Goal: Transaction & Acquisition: Purchase product/service

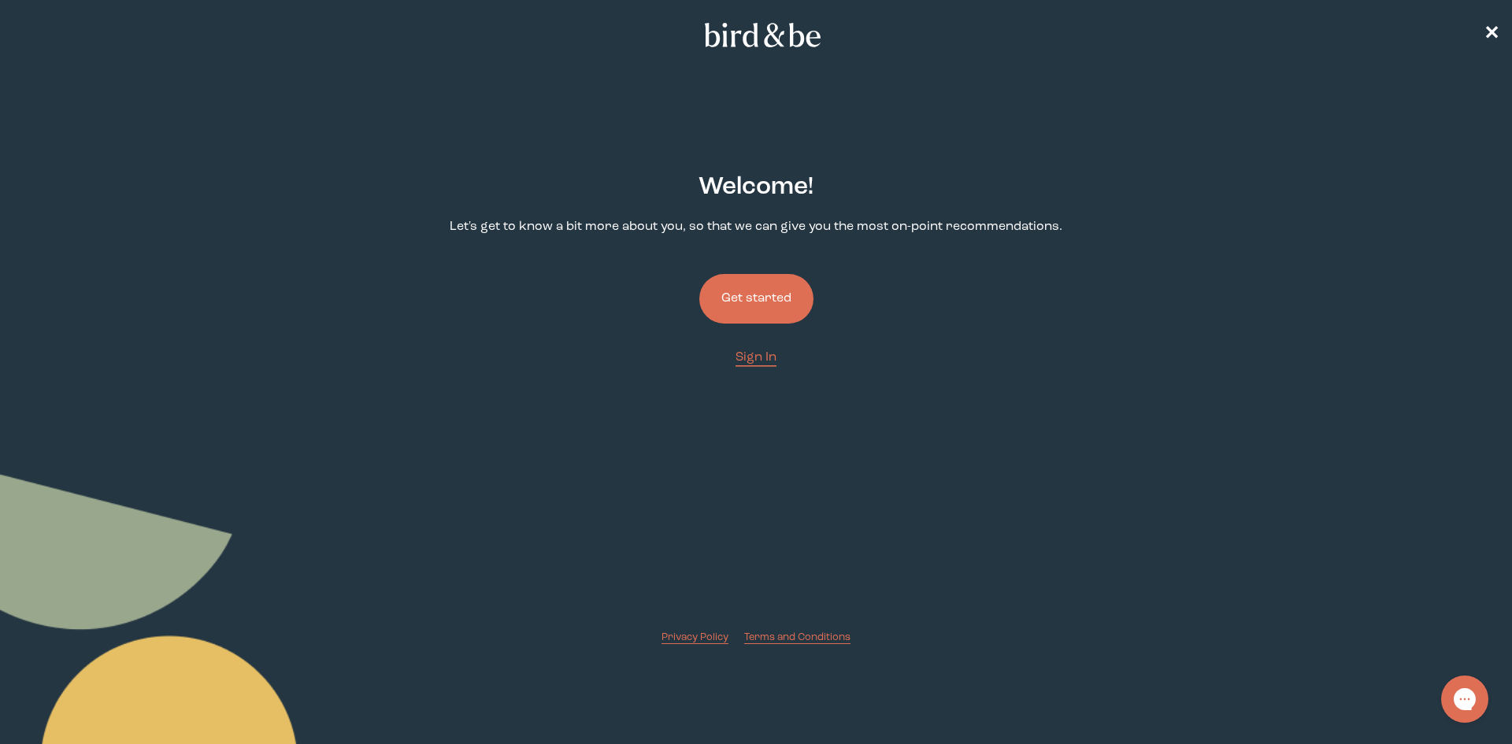
click at [758, 317] on button "Get started" at bounding box center [756, 299] width 114 height 50
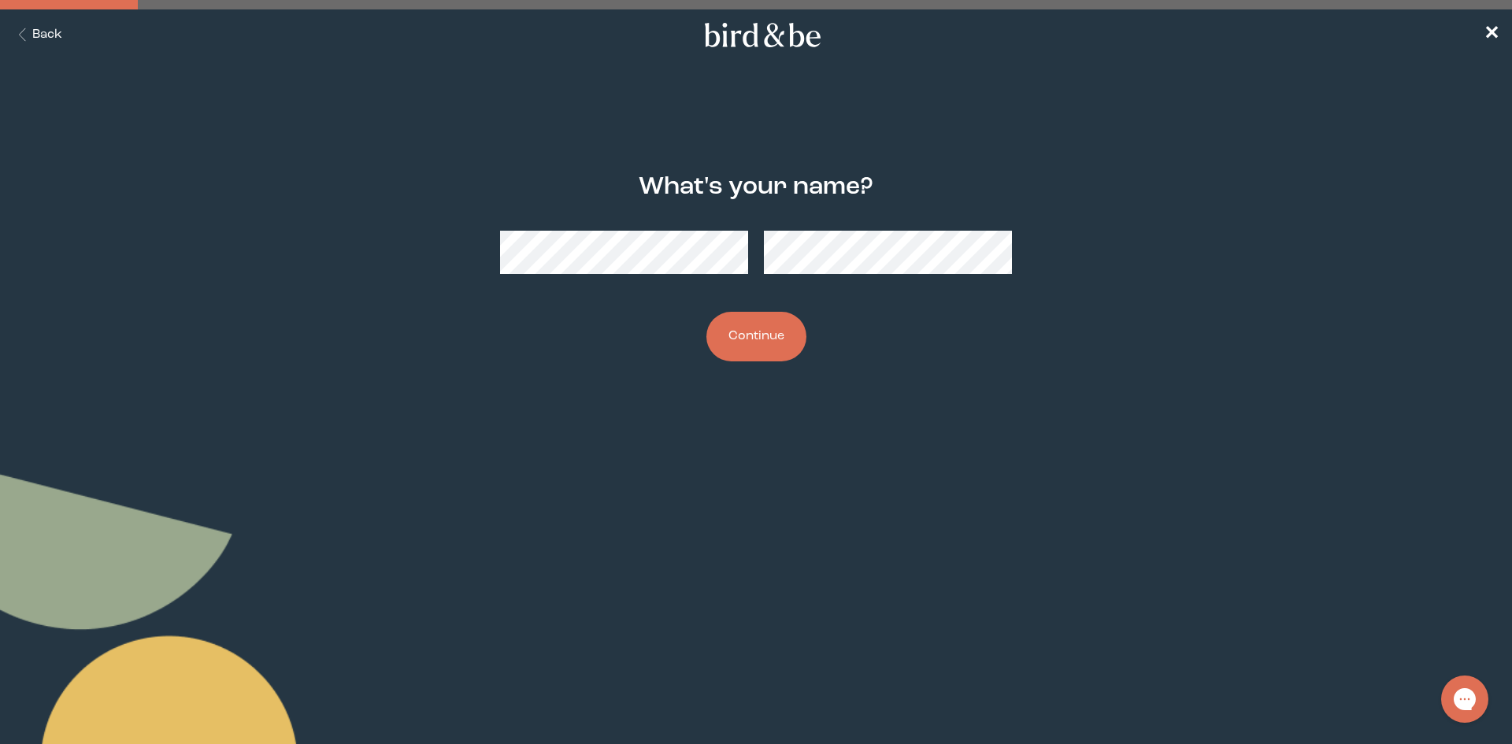
click at [750, 334] on button "Continue" at bounding box center [756, 337] width 100 height 50
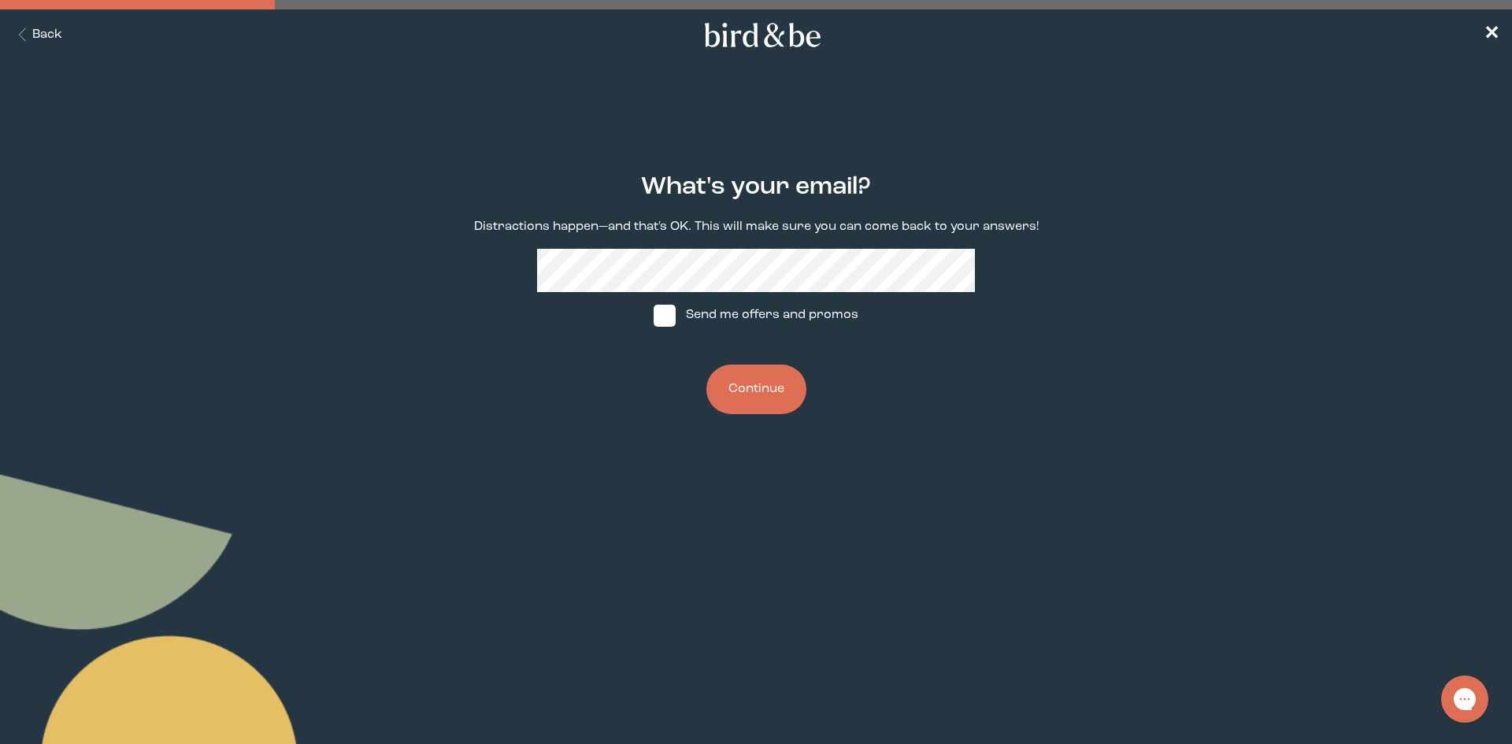
click at [663, 315] on span at bounding box center [665, 316] width 22 height 22
click at [654, 315] on input "Send me offers and promos" at bounding box center [653, 315] width 1 height 1
checkbox input "true"
click at [777, 406] on button "Continue" at bounding box center [756, 390] width 100 height 50
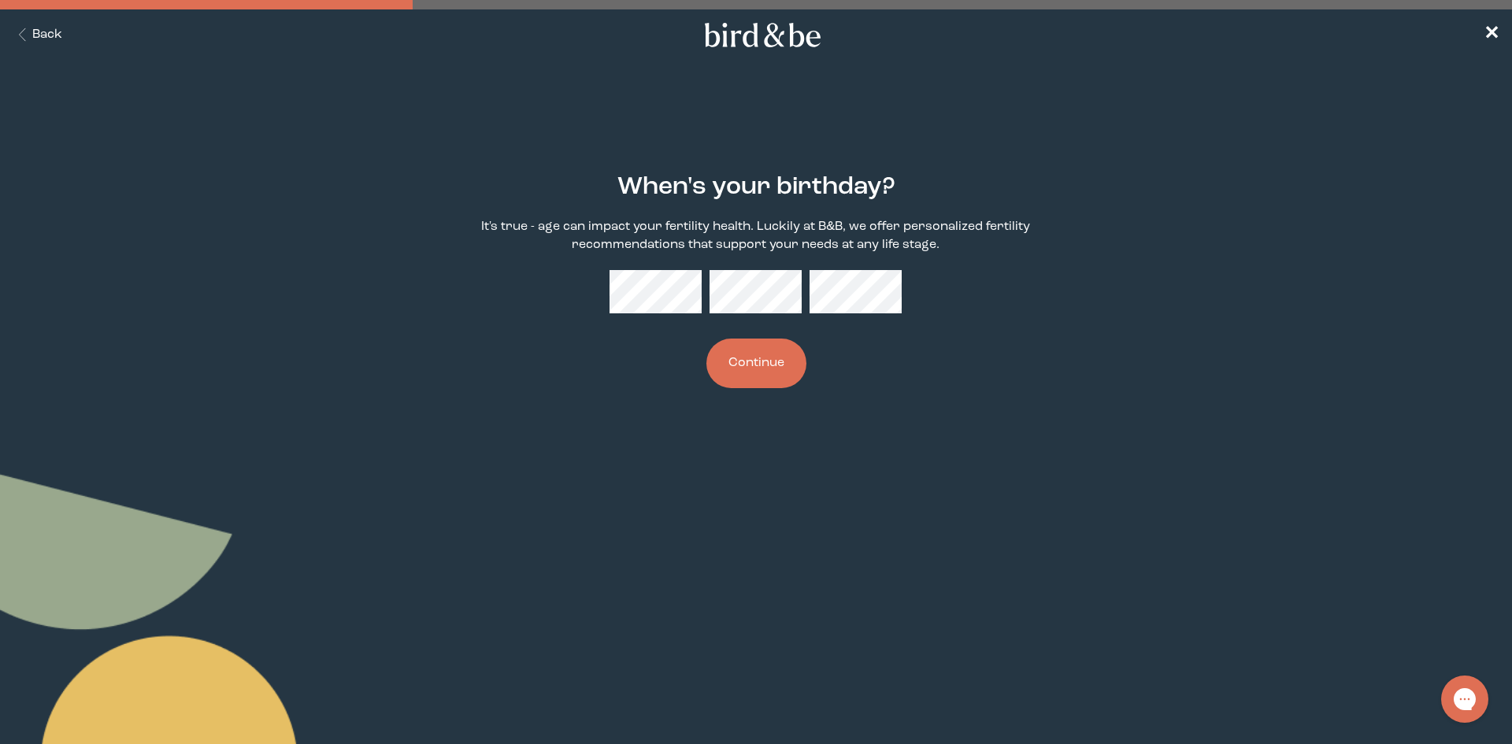
click at [778, 354] on button "Continue" at bounding box center [756, 364] width 100 height 50
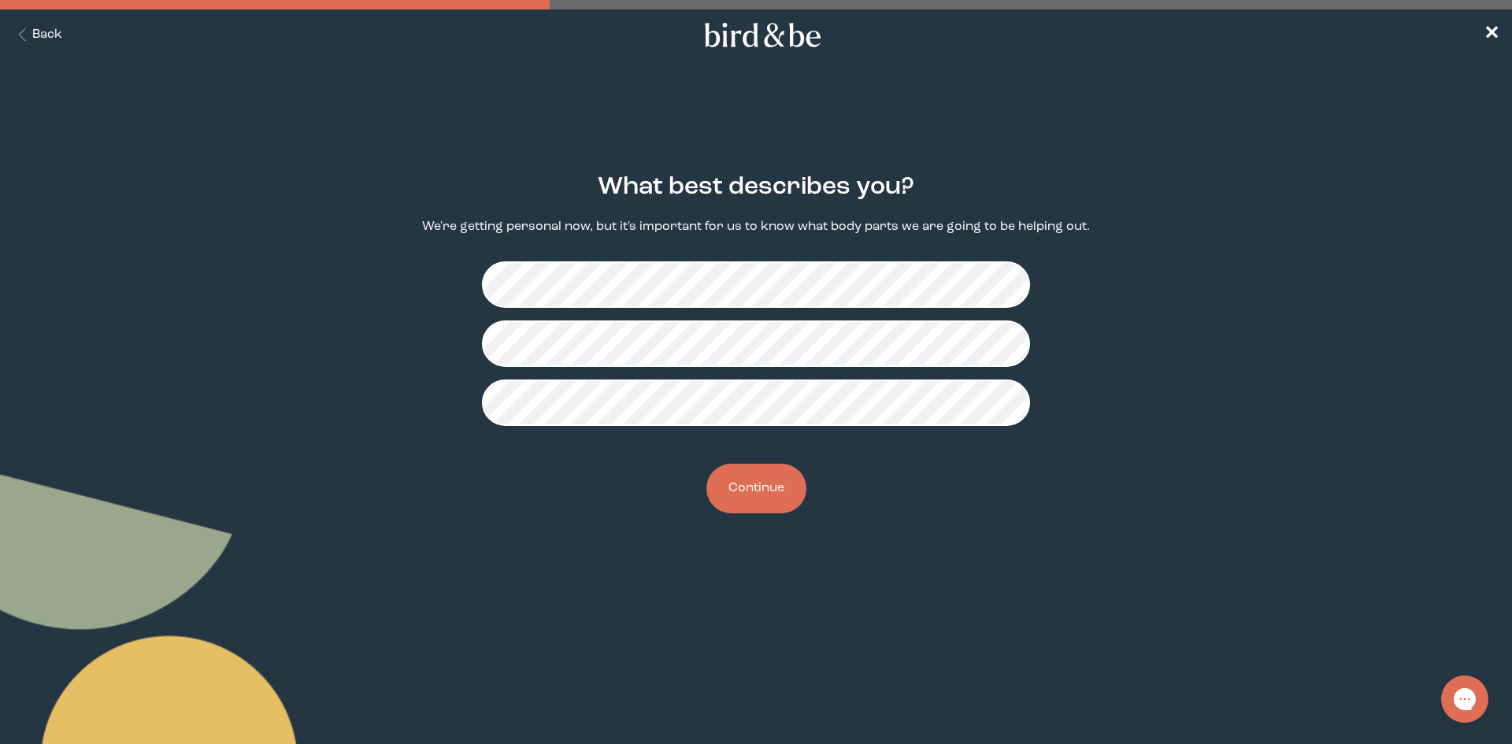
click at [754, 486] on button "Continue" at bounding box center [756, 489] width 100 height 50
click at [768, 494] on button "Continue" at bounding box center [756, 489] width 100 height 50
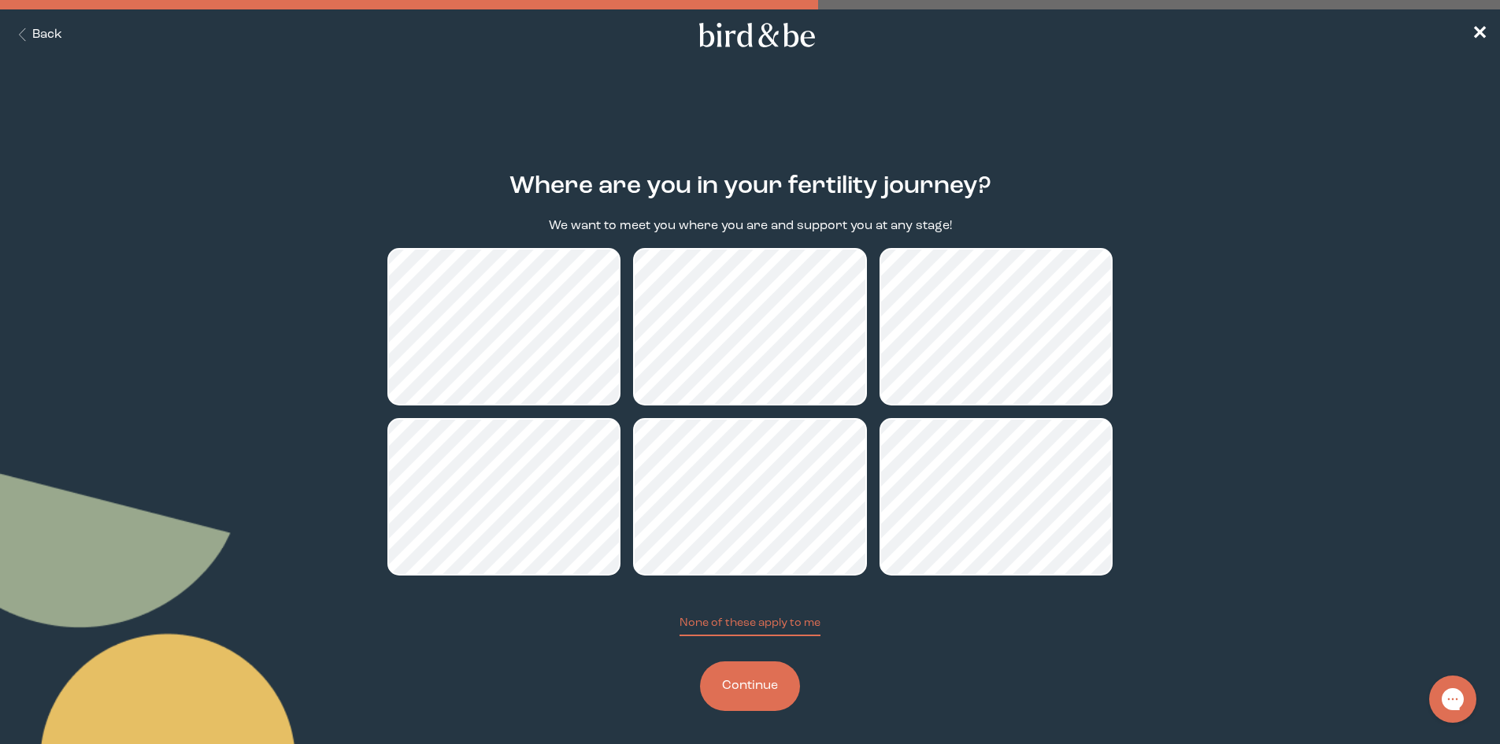
click at [750, 697] on button "Continue" at bounding box center [750, 687] width 100 height 50
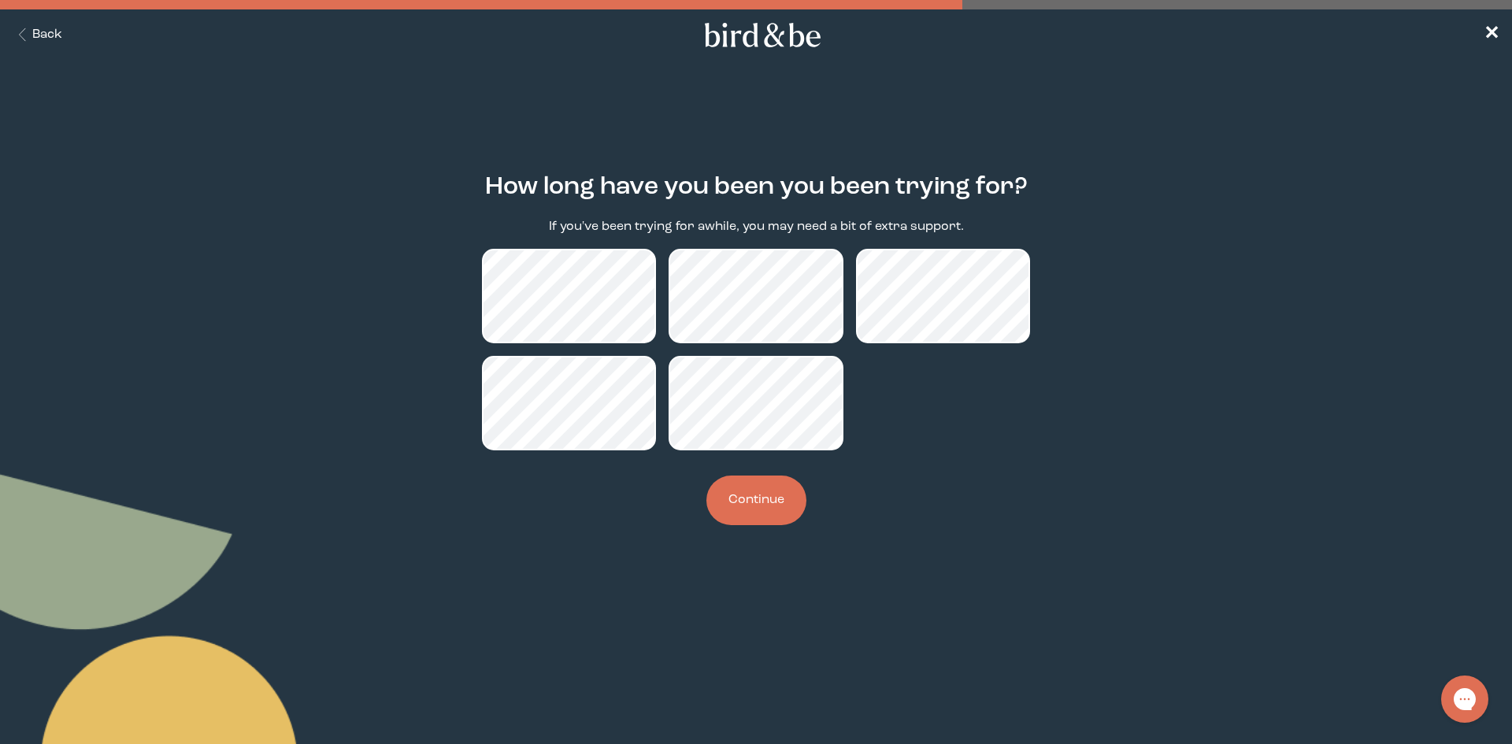
click at [761, 510] on button "Continue" at bounding box center [756, 501] width 100 height 50
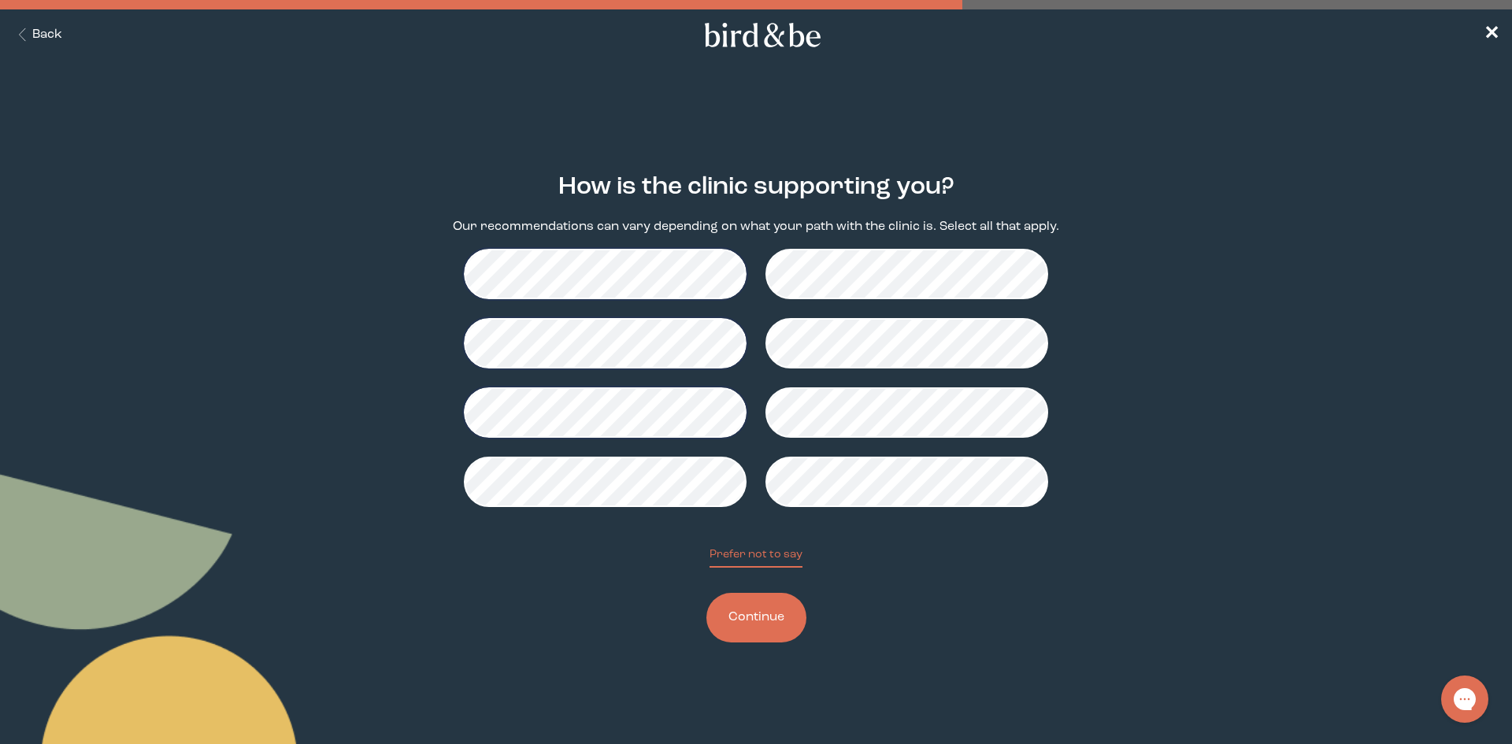
click at [751, 628] on button "Continue" at bounding box center [756, 618] width 100 height 50
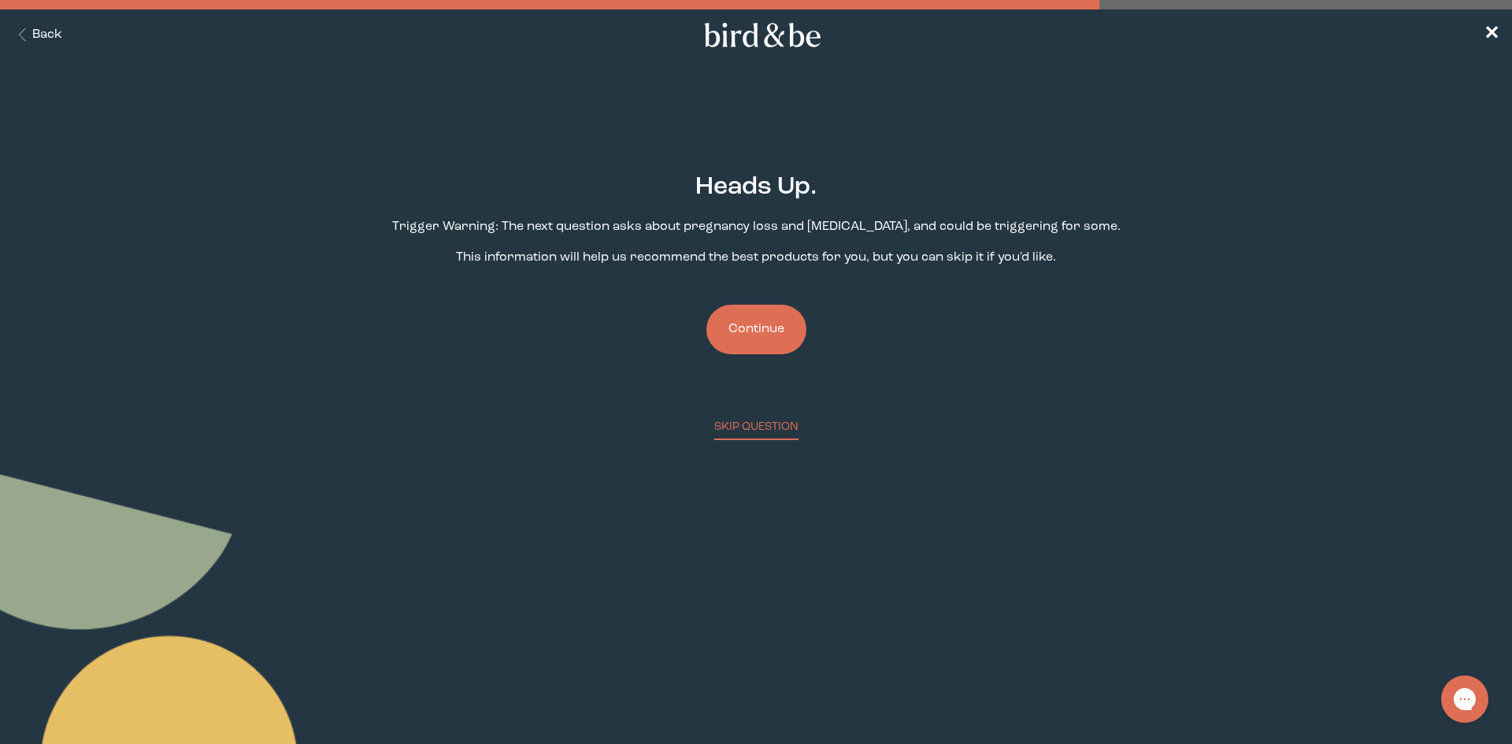
click at [758, 350] on button "Continue" at bounding box center [756, 330] width 100 height 50
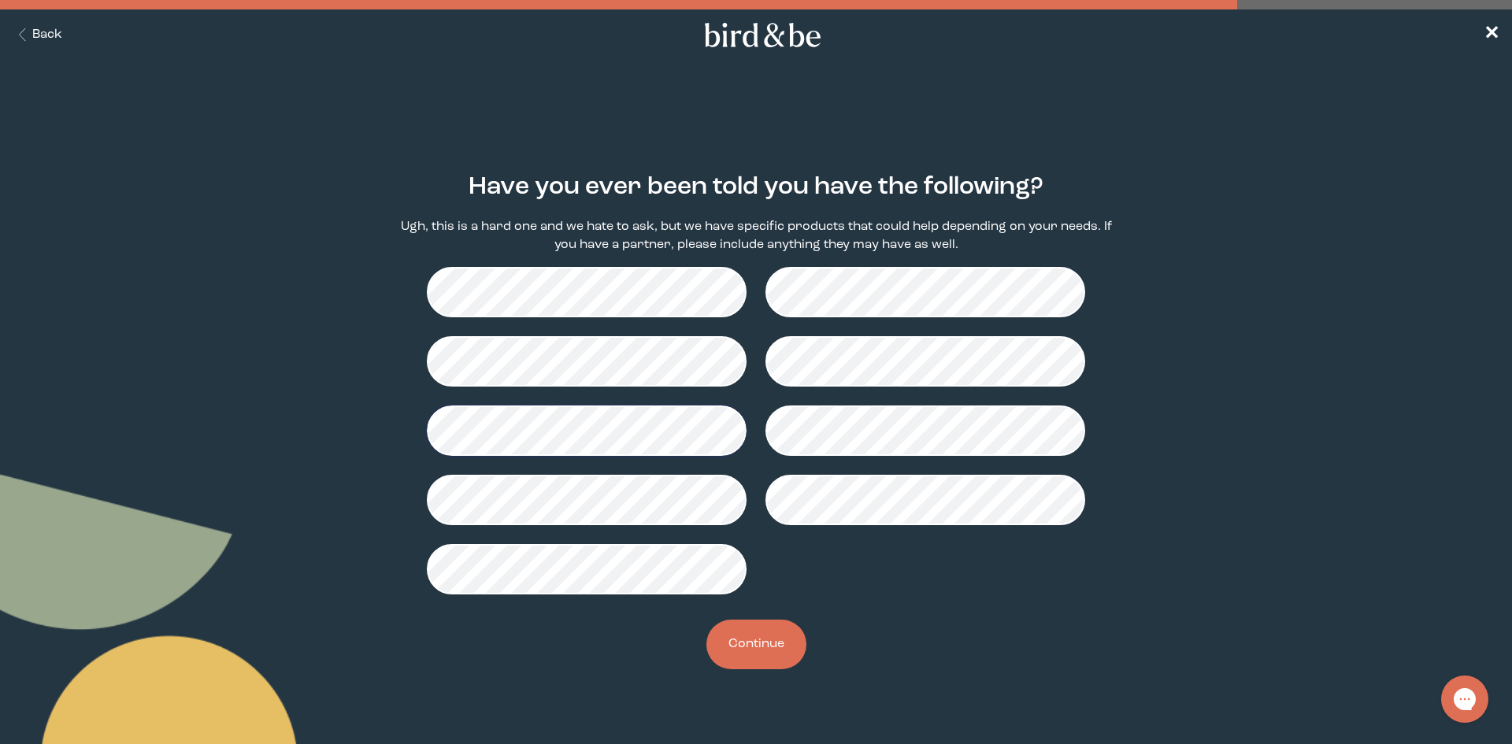
click at [763, 638] on button "Continue" at bounding box center [756, 645] width 100 height 50
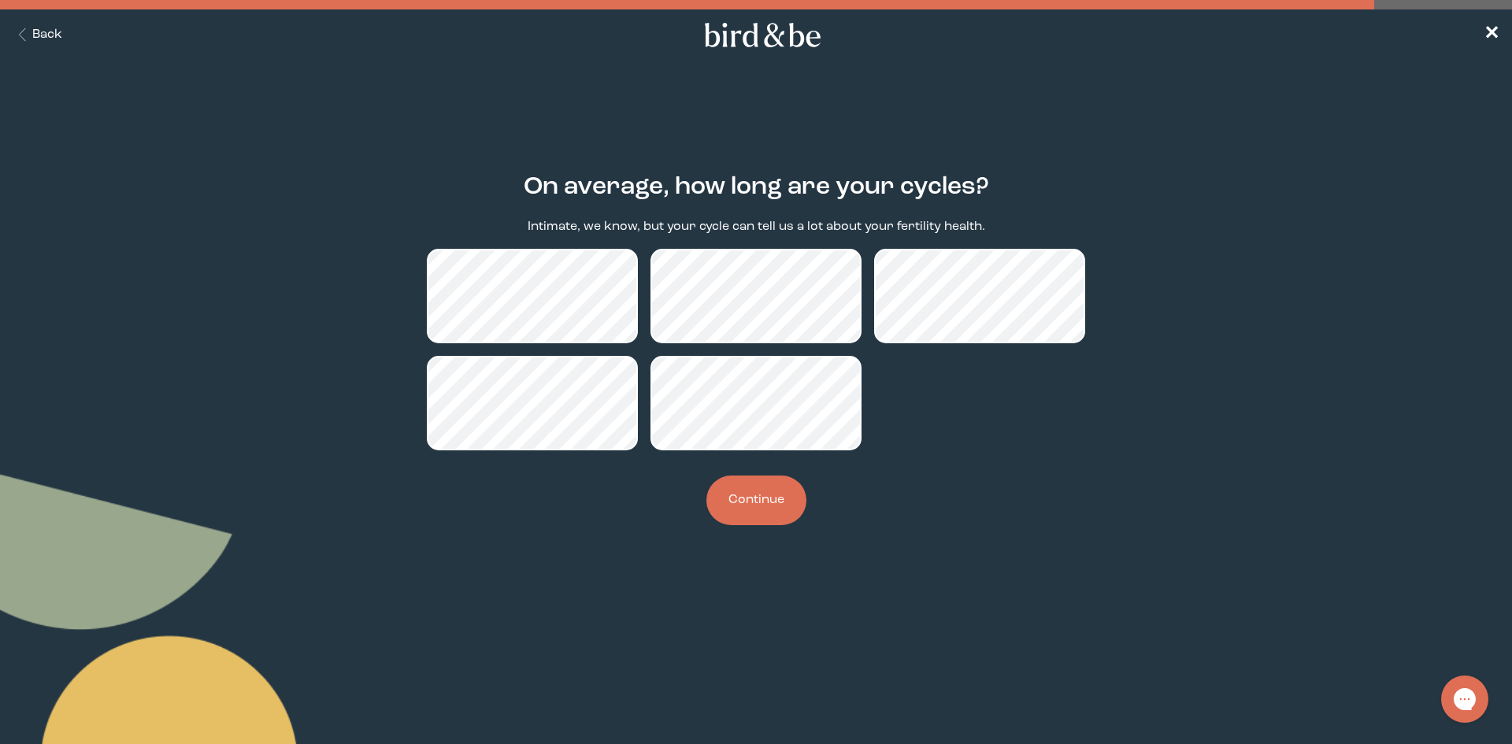
click at [762, 501] on button "Continue" at bounding box center [756, 501] width 100 height 50
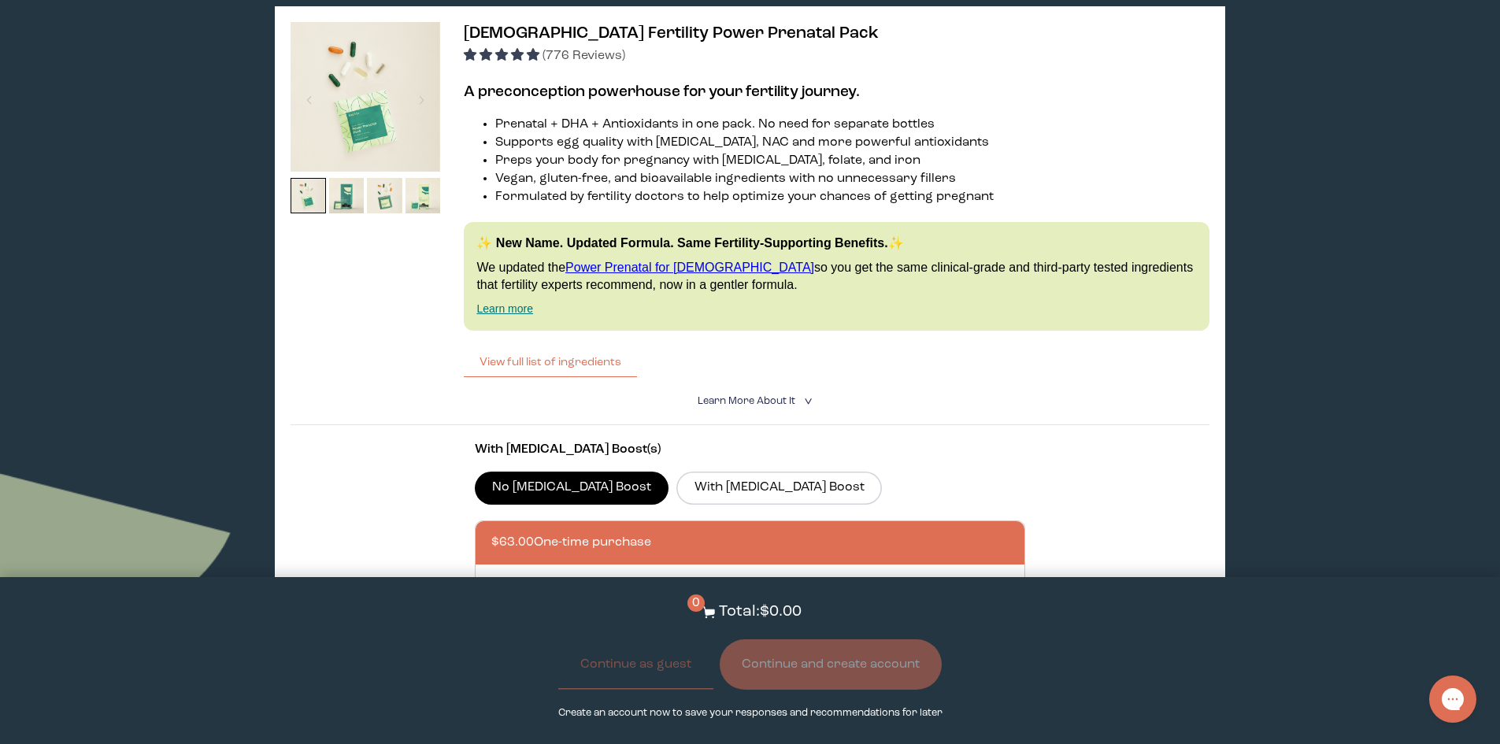
scroll to position [2284, 0]
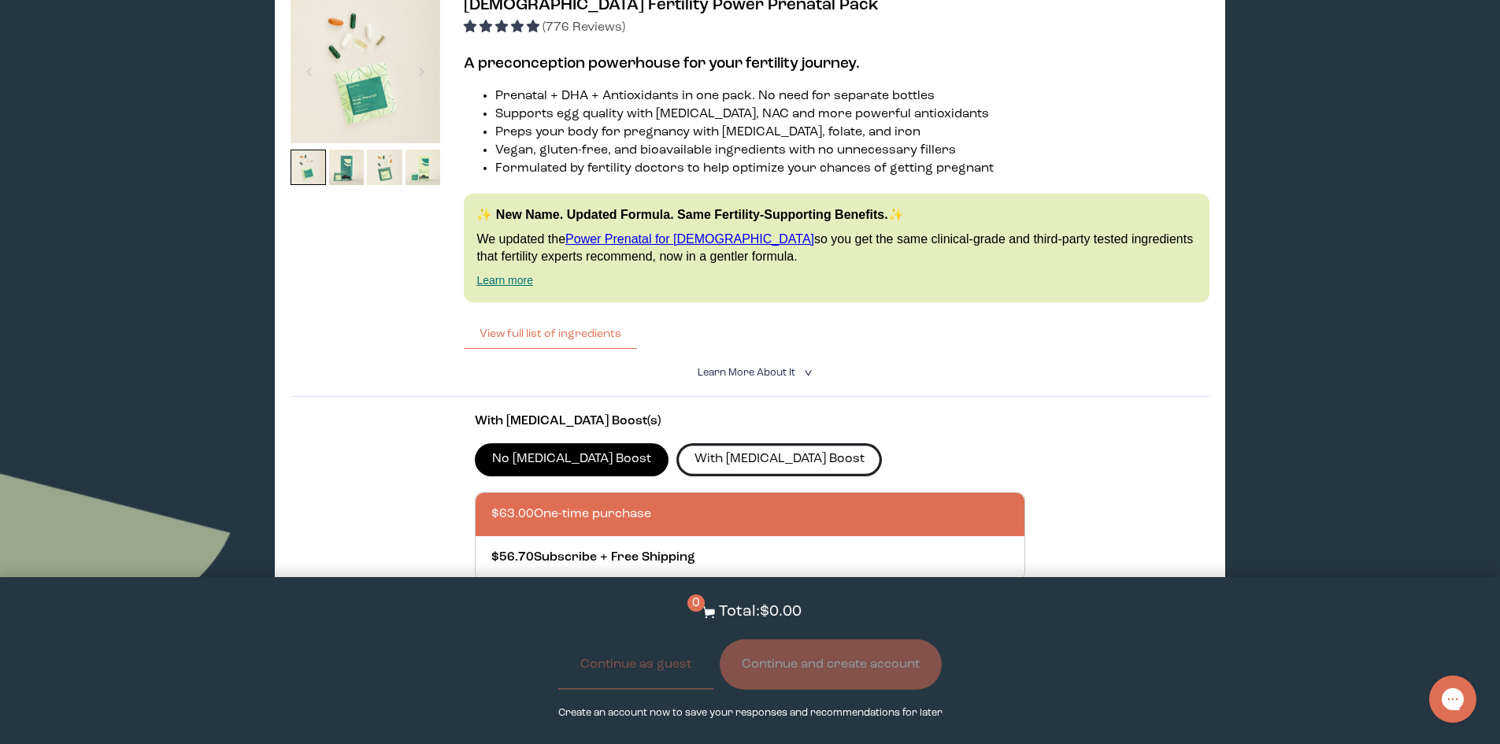
click at [729, 448] on label "With [MEDICAL_DATA] Boost" at bounding box center [780, 459] width 206 height 33
click at [0, 0] on input "With [MEDICAL_DATA] Boost" at bounding box center [0, 0] width 0 height 0
click at [491, 446] on label "No [MEDICAL_DATA] Boost" at bounding box center [572, 459] width 195 height 33
click at [0, 0] on input "No [MEDICAL_DATA] Boost" at bounding box center [0, 0] width 0 height 0
click at [720, 365] on summary "Learn More About it <" at bounding box center [751, 372] width 106 height 15
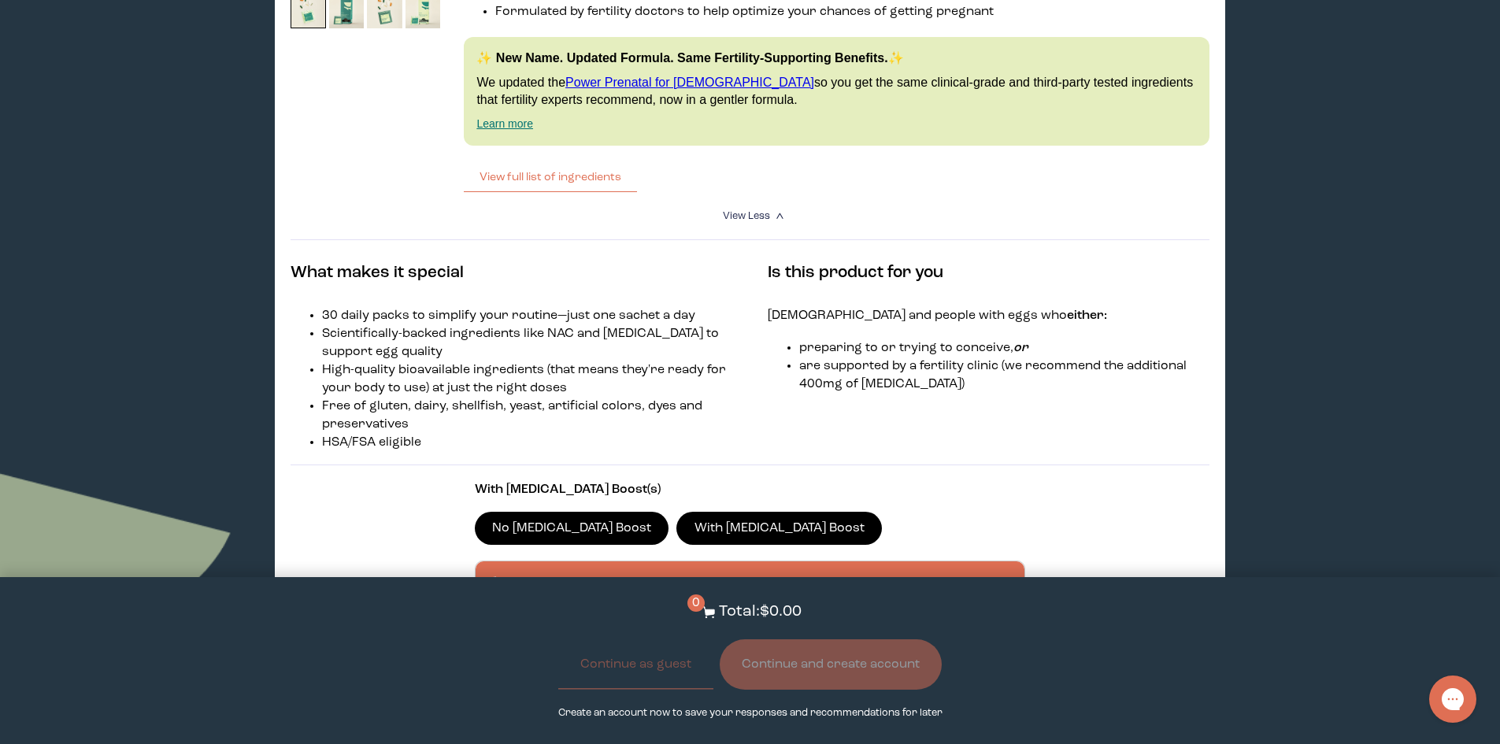
scroll to position [2441, 0]
click at [714, 511] on label "With [MEDICAL_DATA] Boost" at bounding box center [780, 527] width 206 height 33
click at [0, 0] on input "With [MEDICAL_DATA] Boost" at bounding box center [0, 0] width 0 height 0
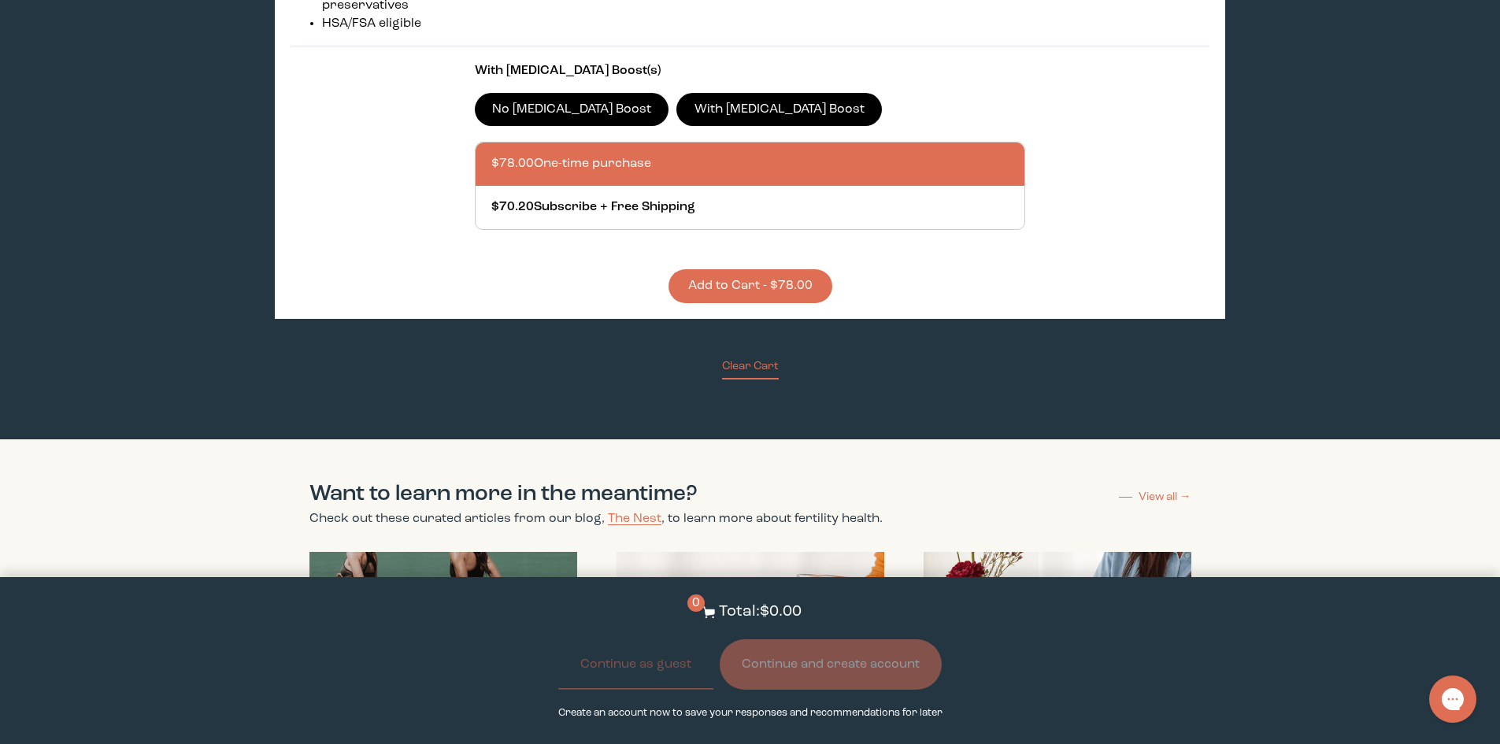
scroll to position [2699, 0]
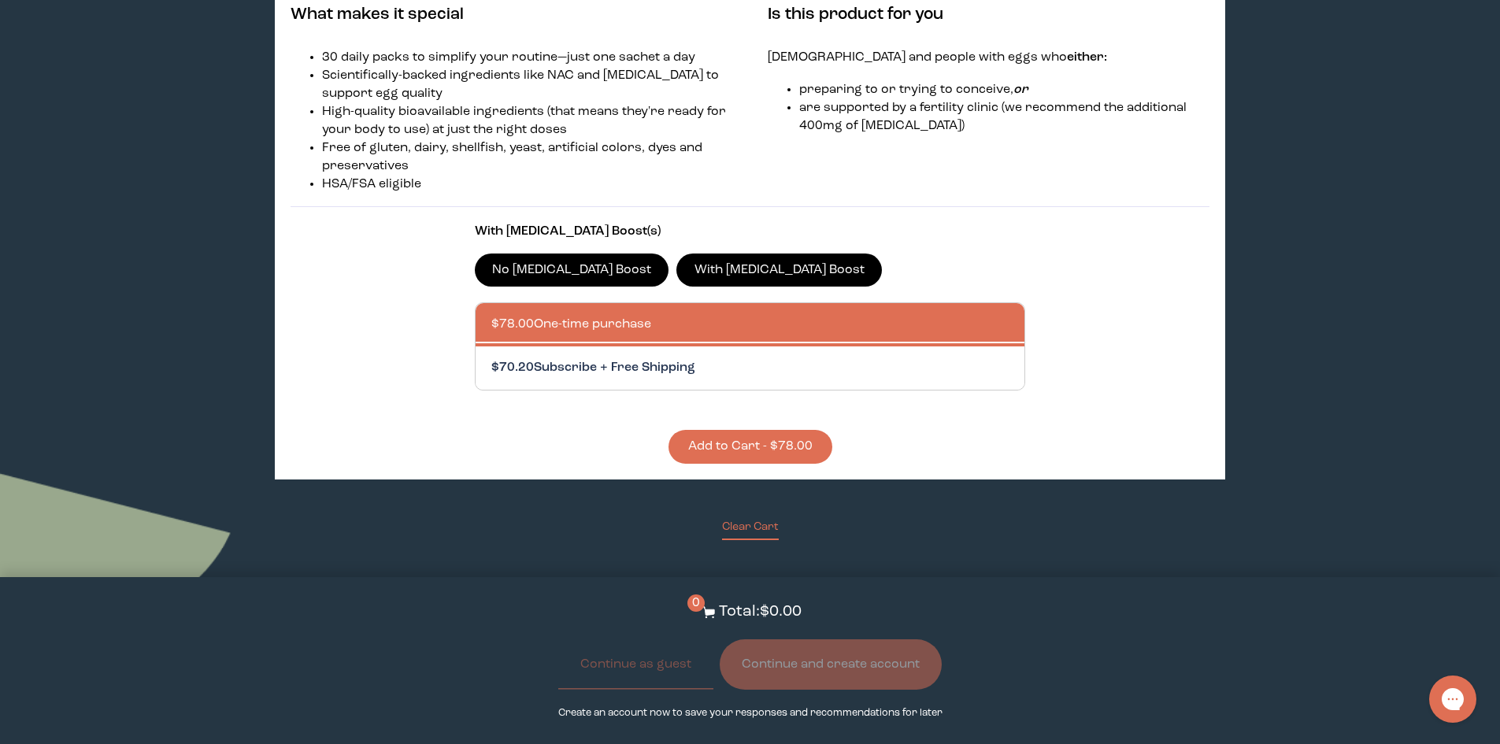
click at [683, 353] on div at bounding box center [766, 368] width 550 height 43
click at [491, 358] on input "$70.20 Subscribe + Free Shipping" at bounding box center [491, 358] width 1 height 1
radio input "true"
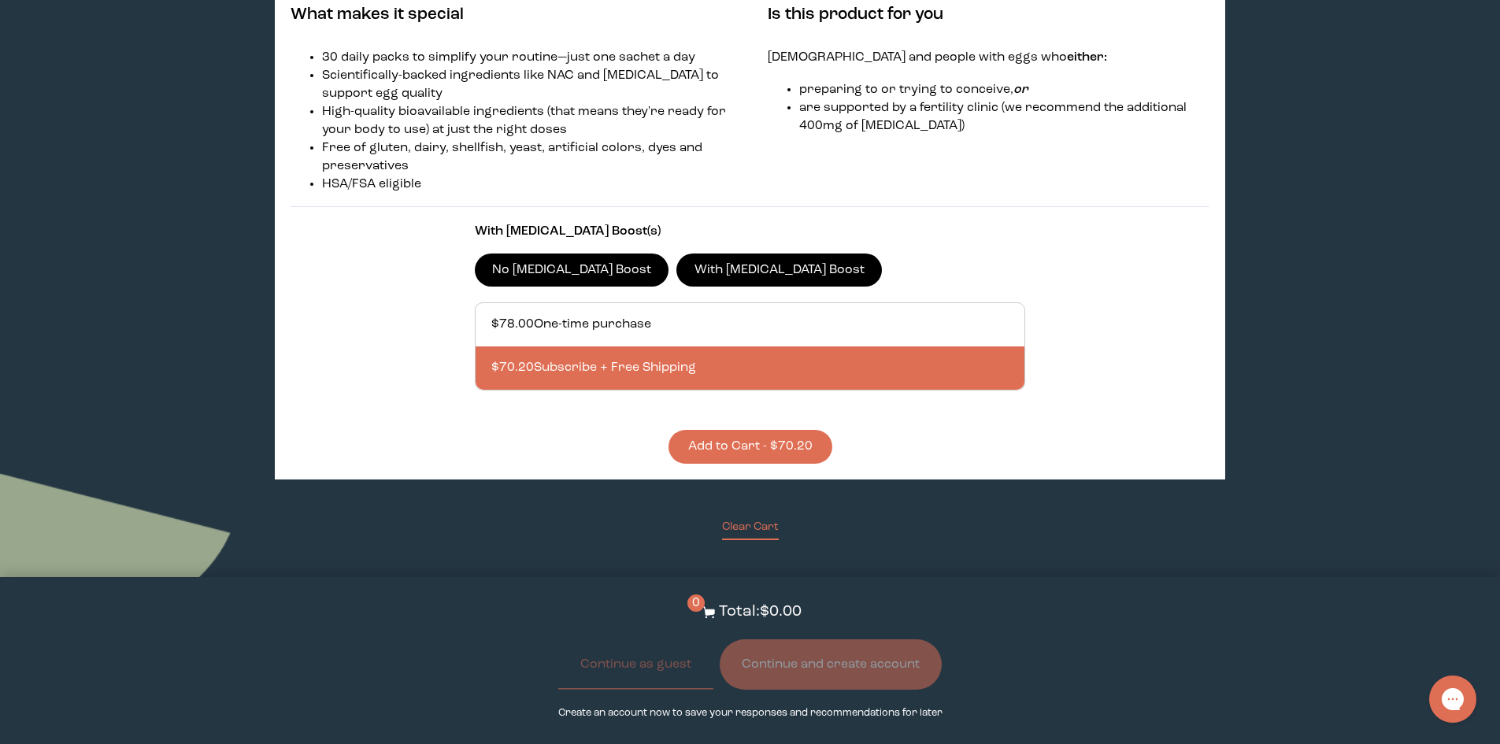
click at [715, 432] on button "Add to Cart - $70.20" at bounding box center [751, 447] width 164 height 34
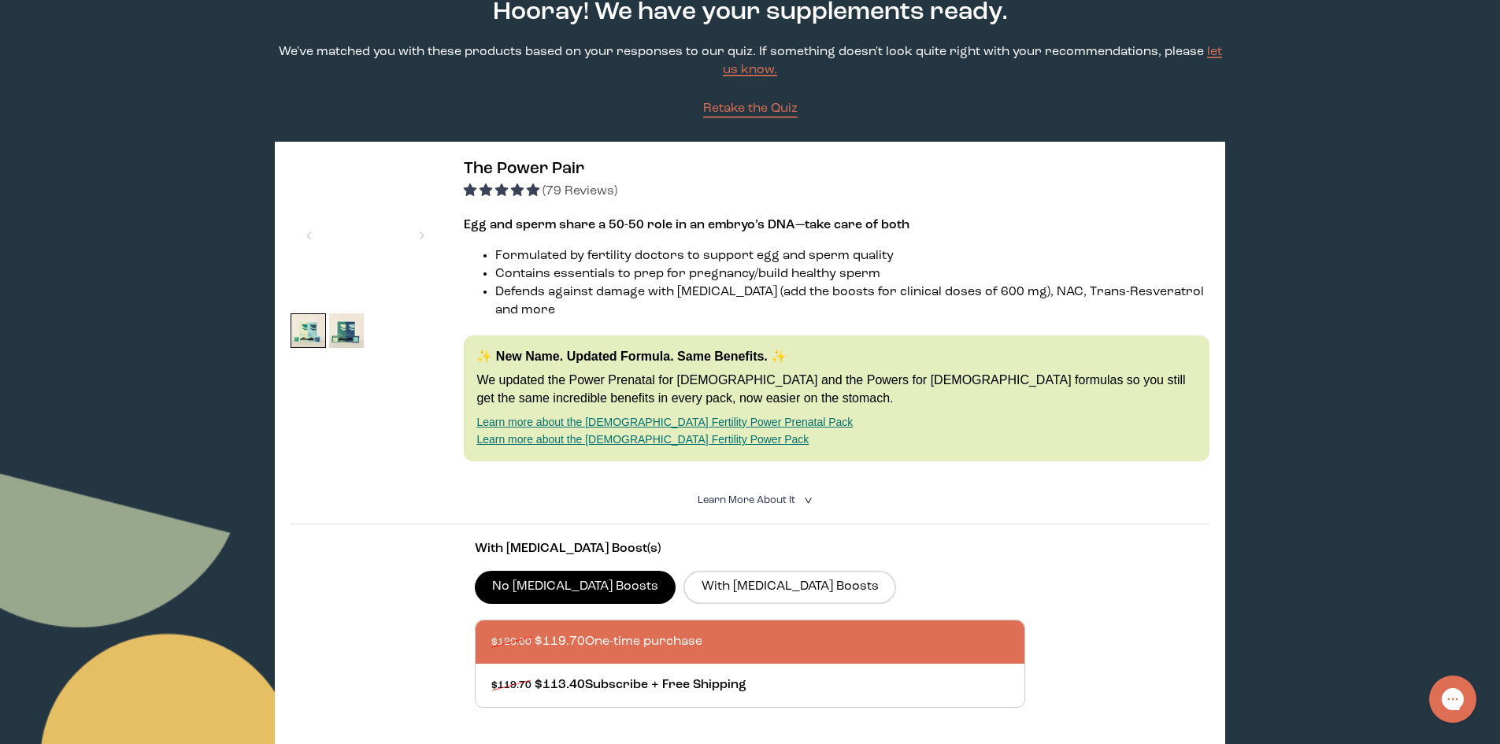
scroll to position [0, 0]
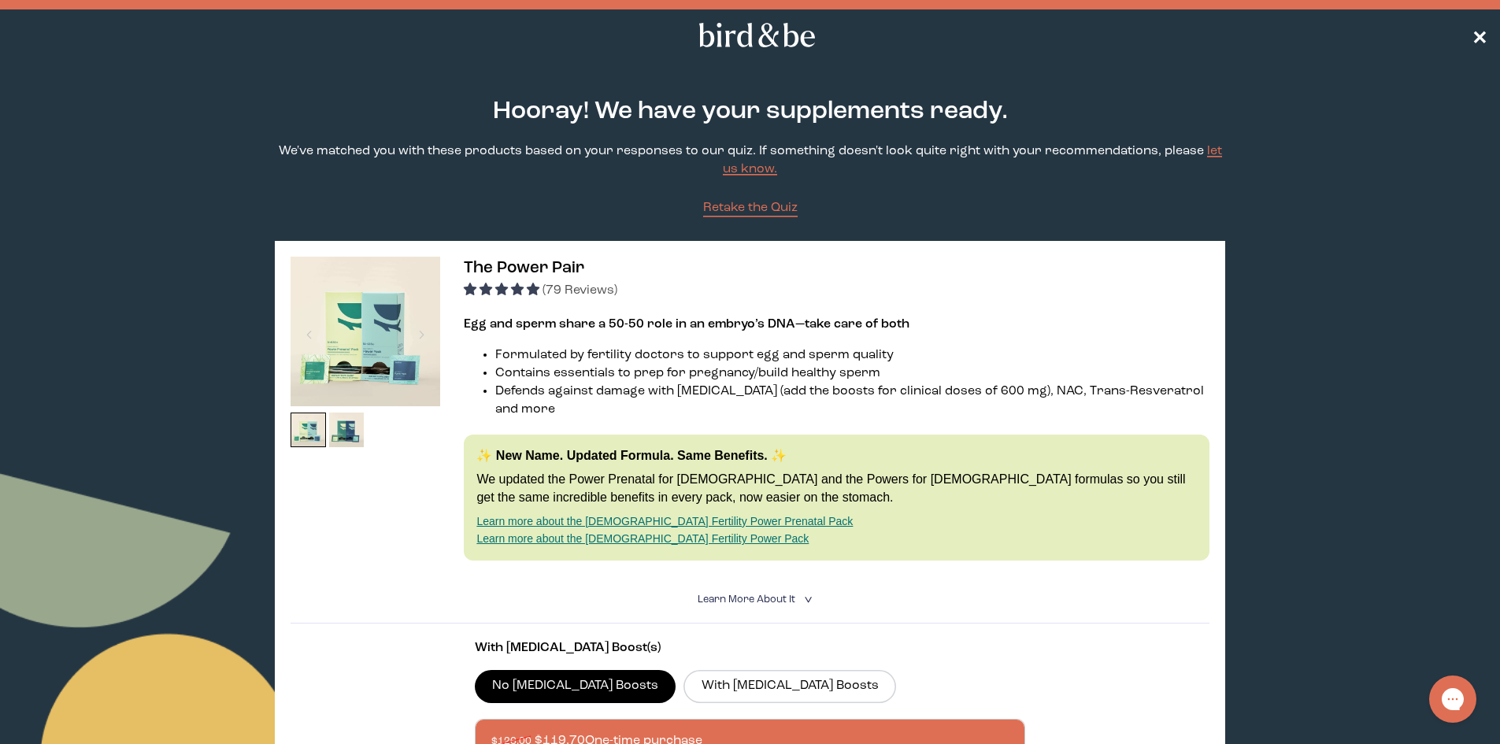
click at [1481, 23] on link "✕" at bounding box center [1480, 35] width 16 height 28
